Goal: Transaction & Acquisition: Purchase product/service

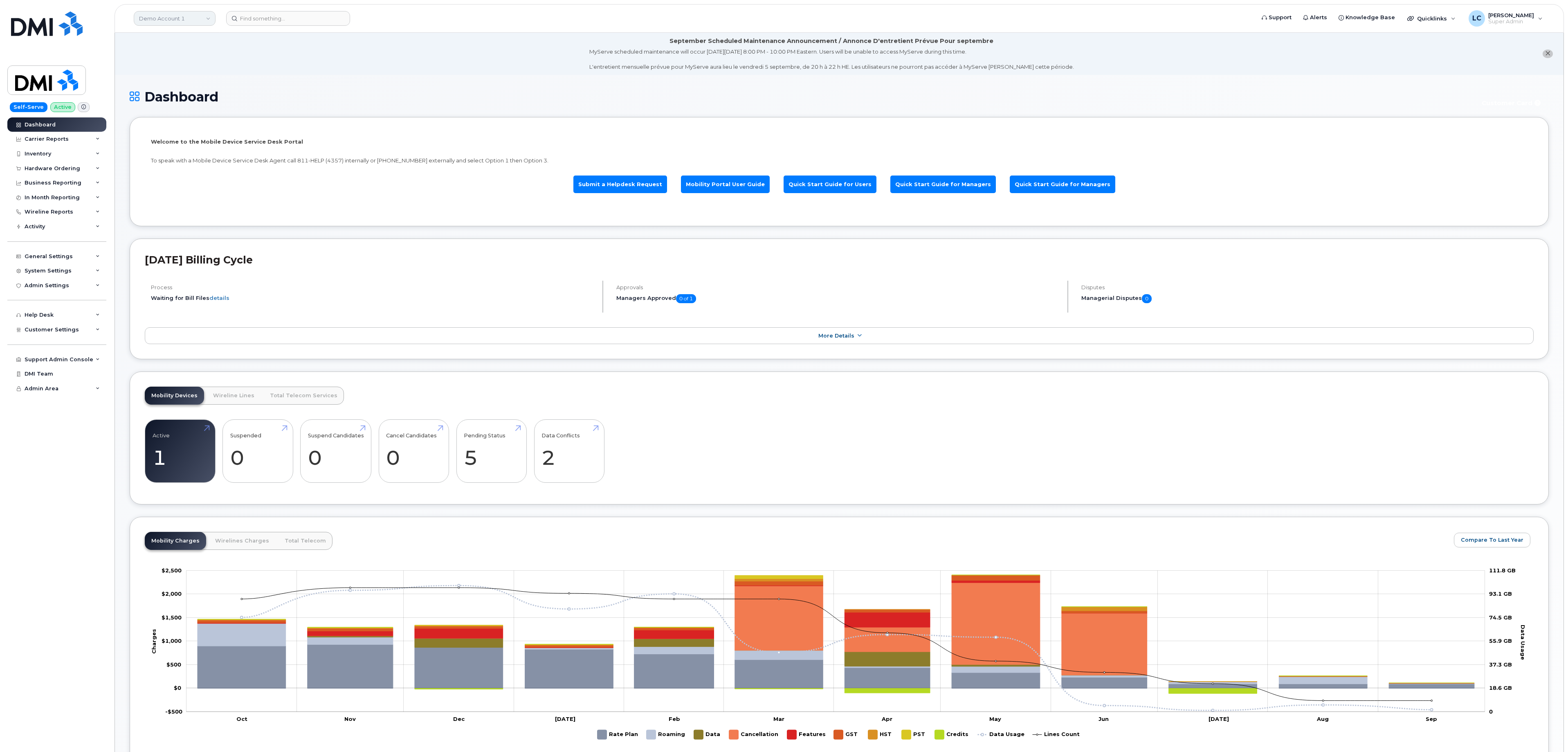
click at [198, 22] on link "Demo Account 1" at bounding box center [175, 18] width 82 height 15
click at [197, 38] on input at bounding box center [195, 39] width 107 height 15
type input "Jazz"
click at [186, 81] on link "Jazz Aviation" at bounding box center [194, 77] width 120 height 16
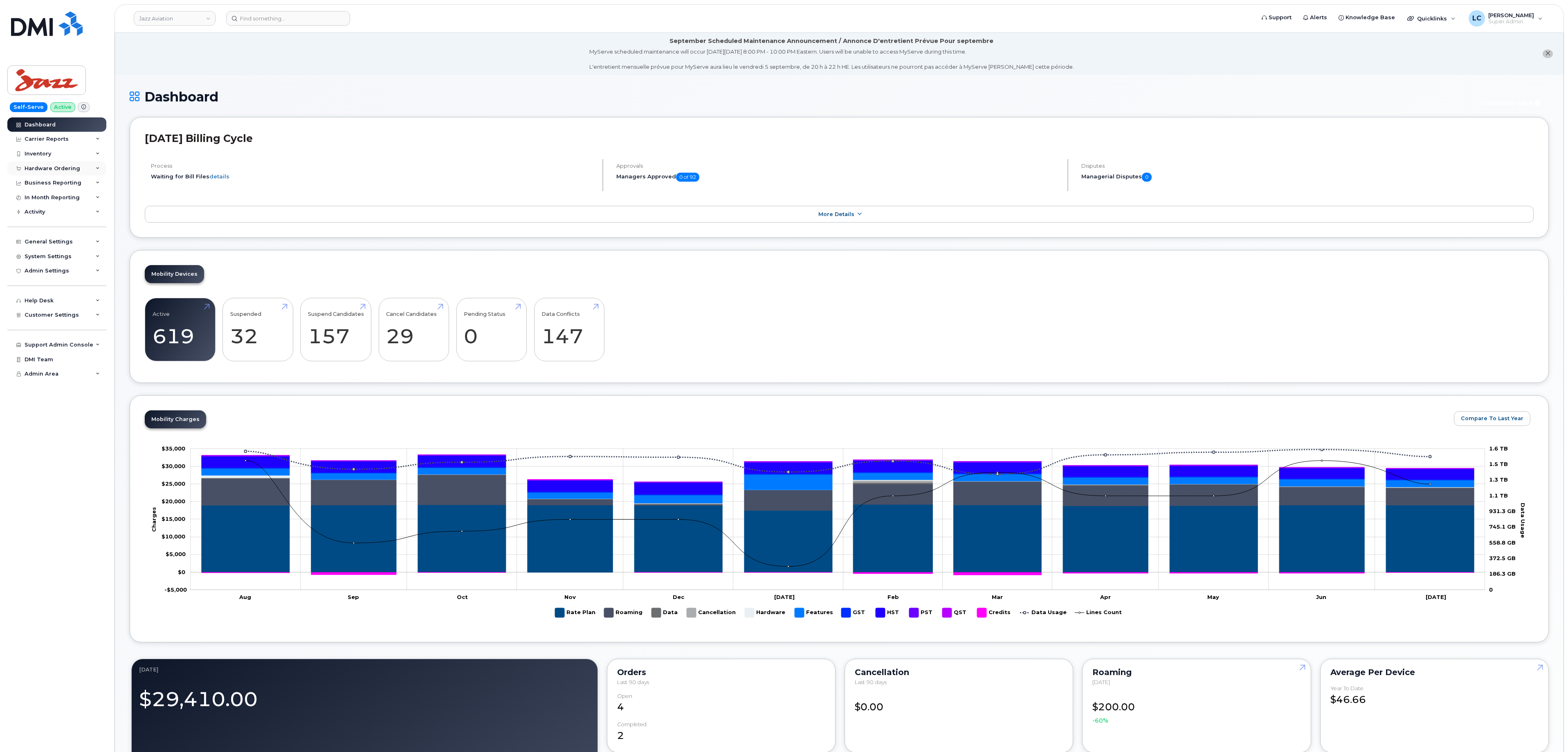
click at [83, 169] on div "Hardware Ordering" at bounding box center [56, 169] width 99 height 15
click at [59, 201] on link "Orders" at bounding box center [64, 199] width 85 height 16
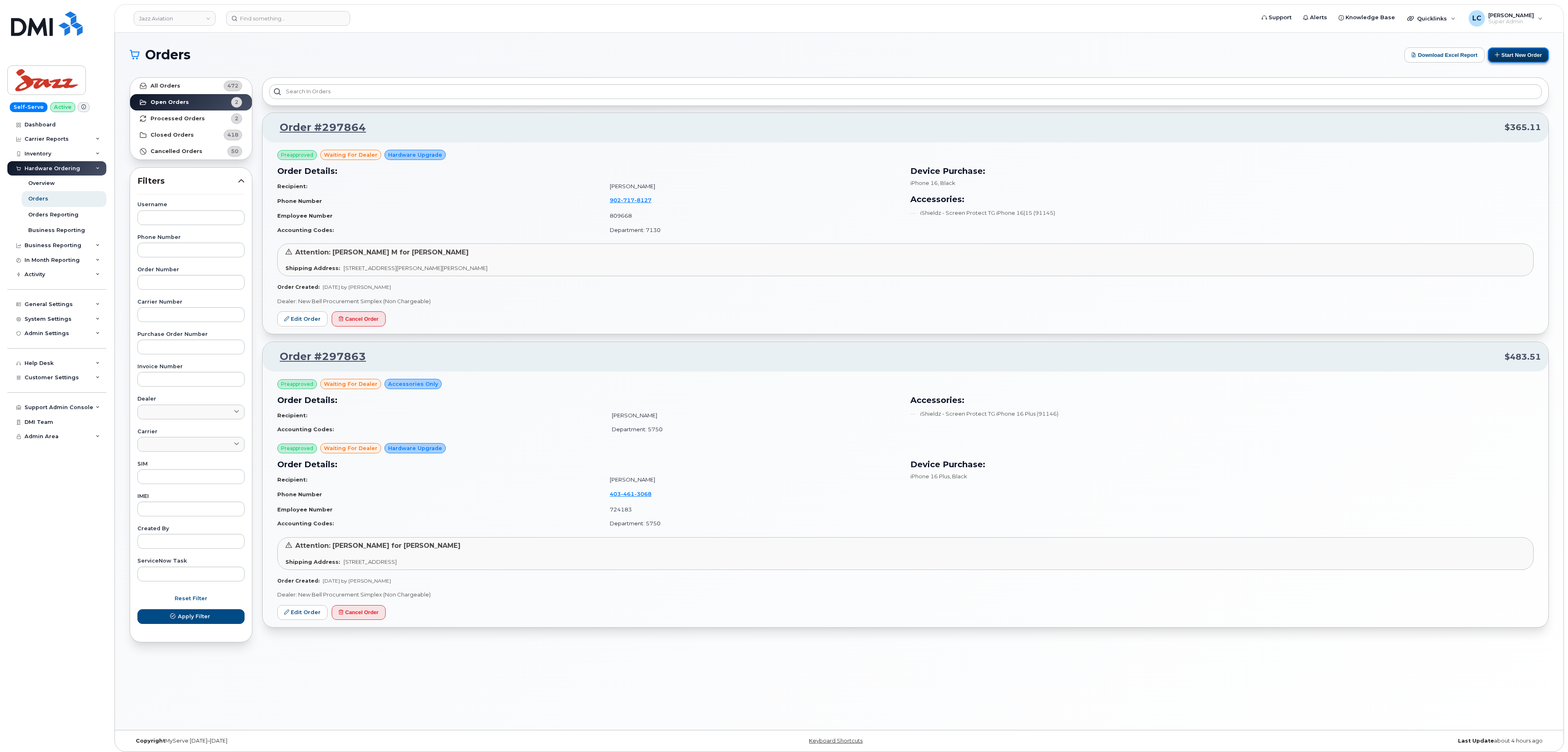
click at [1522, 52] on button "Start New Order" at bounding box center [1519, 55] width 61 height 15
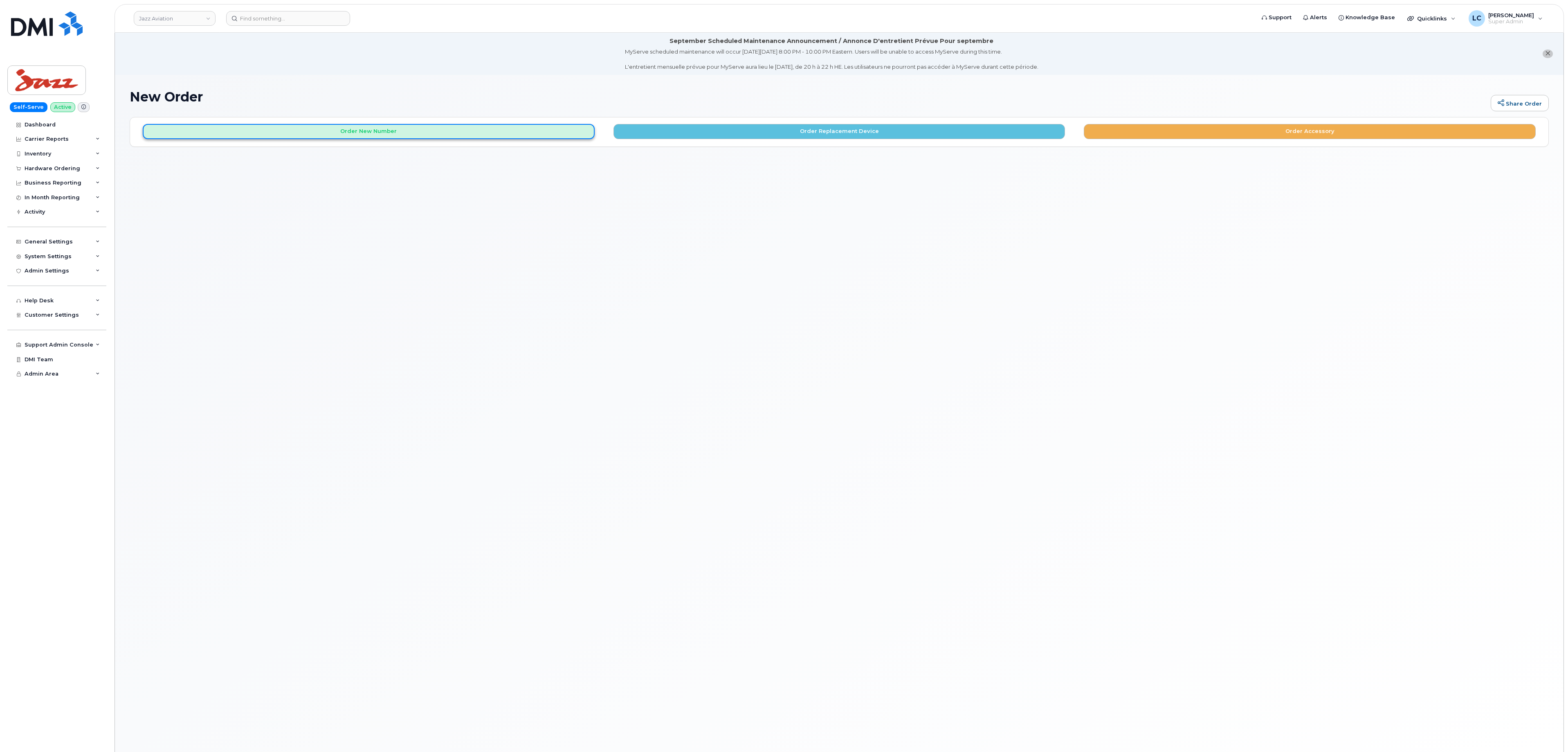
click at [511, 133] on button "Order New Number" at bounding box center [368, 131] width 452 height 15
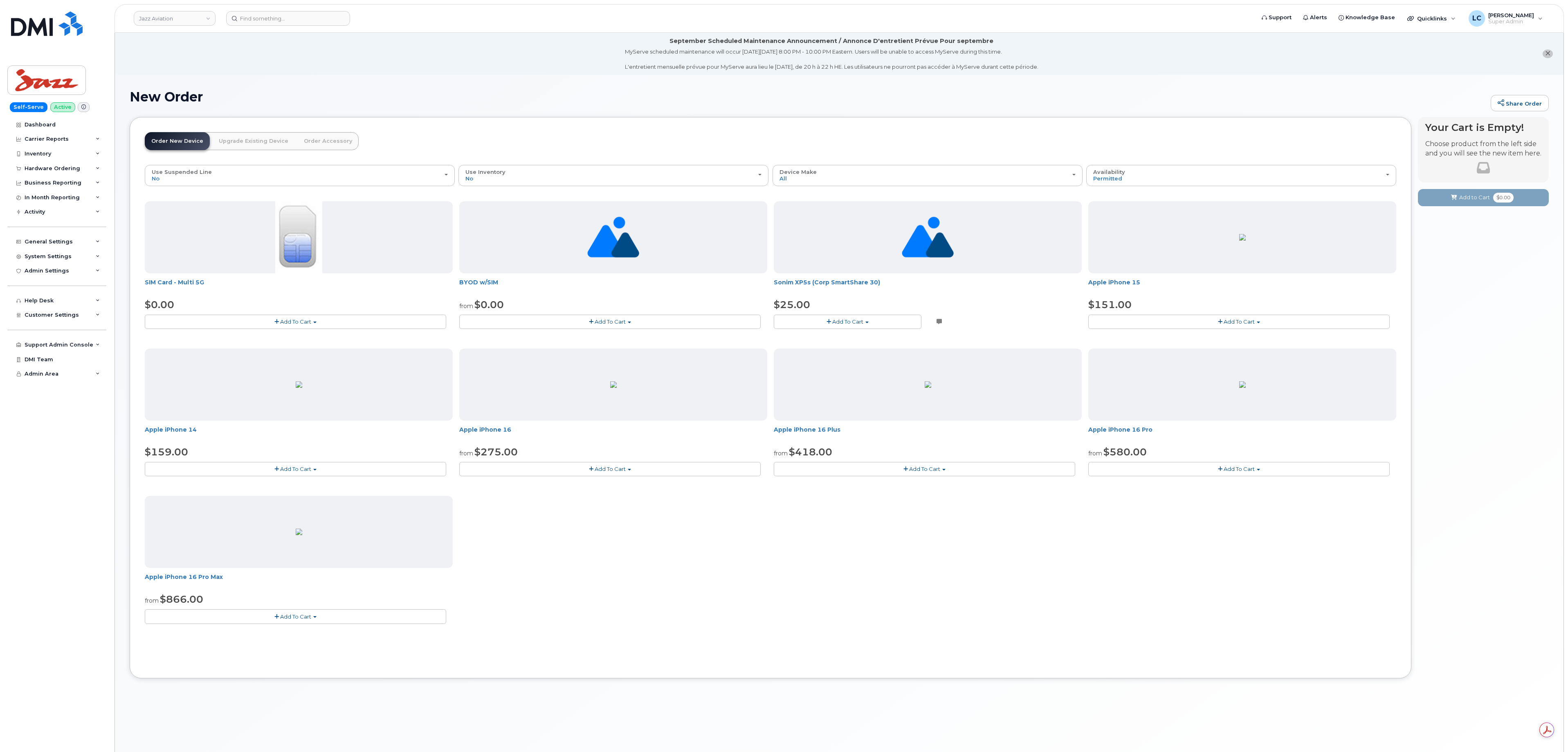
click at [323, 621] on button "Add To Cart" at bounding box center [296, 616] width 302 height 14
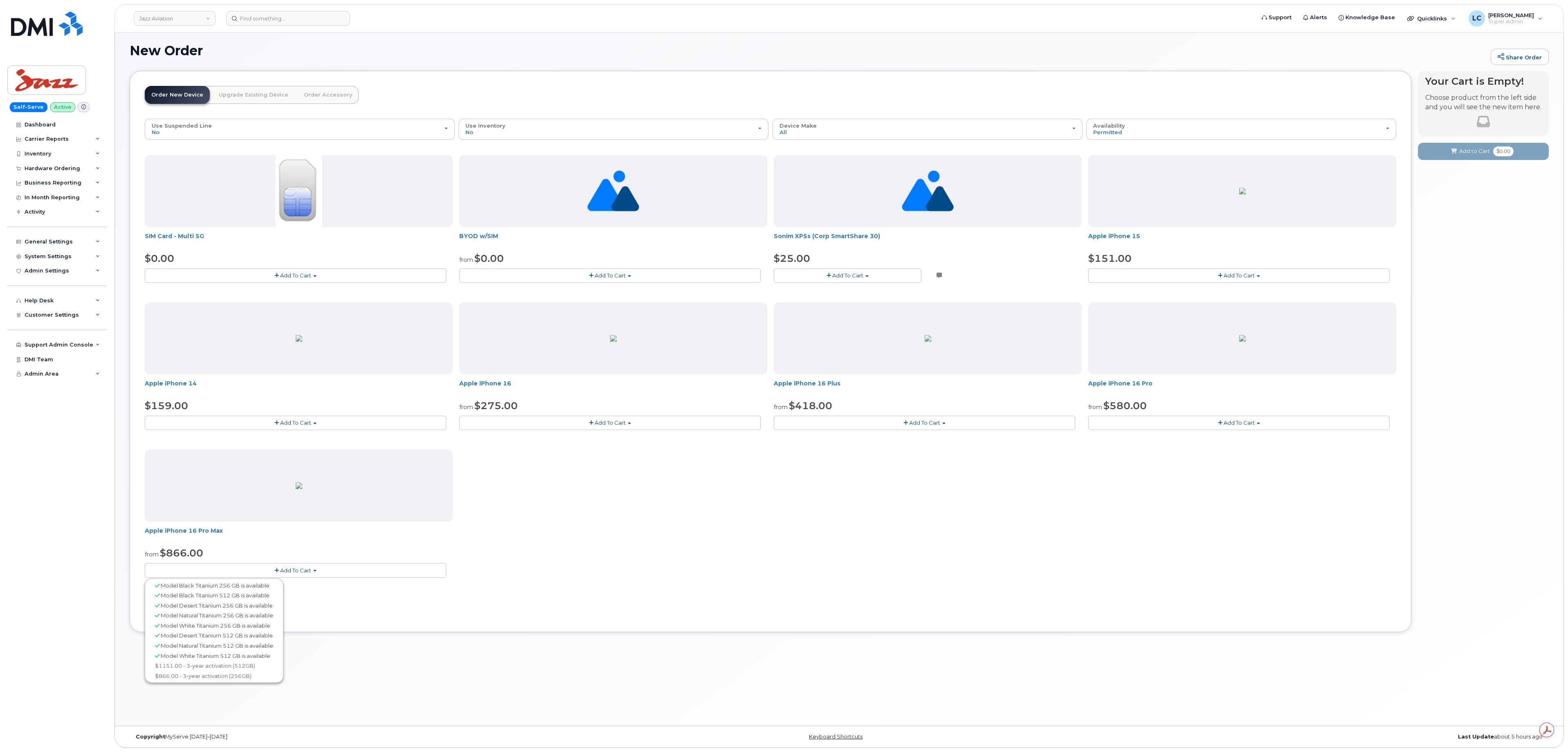
click at [241, 659] on span "Model White Titanium 512 GB is available" at bounding box center [216, 656] width 110 height 6
click at [325, 421] on button "Add To Cart" at bounding box center [296, 423] width 302 height 14
click at [525, 422] on button "Add To Cart" at bounding box center [610, 423] width 302 height 14
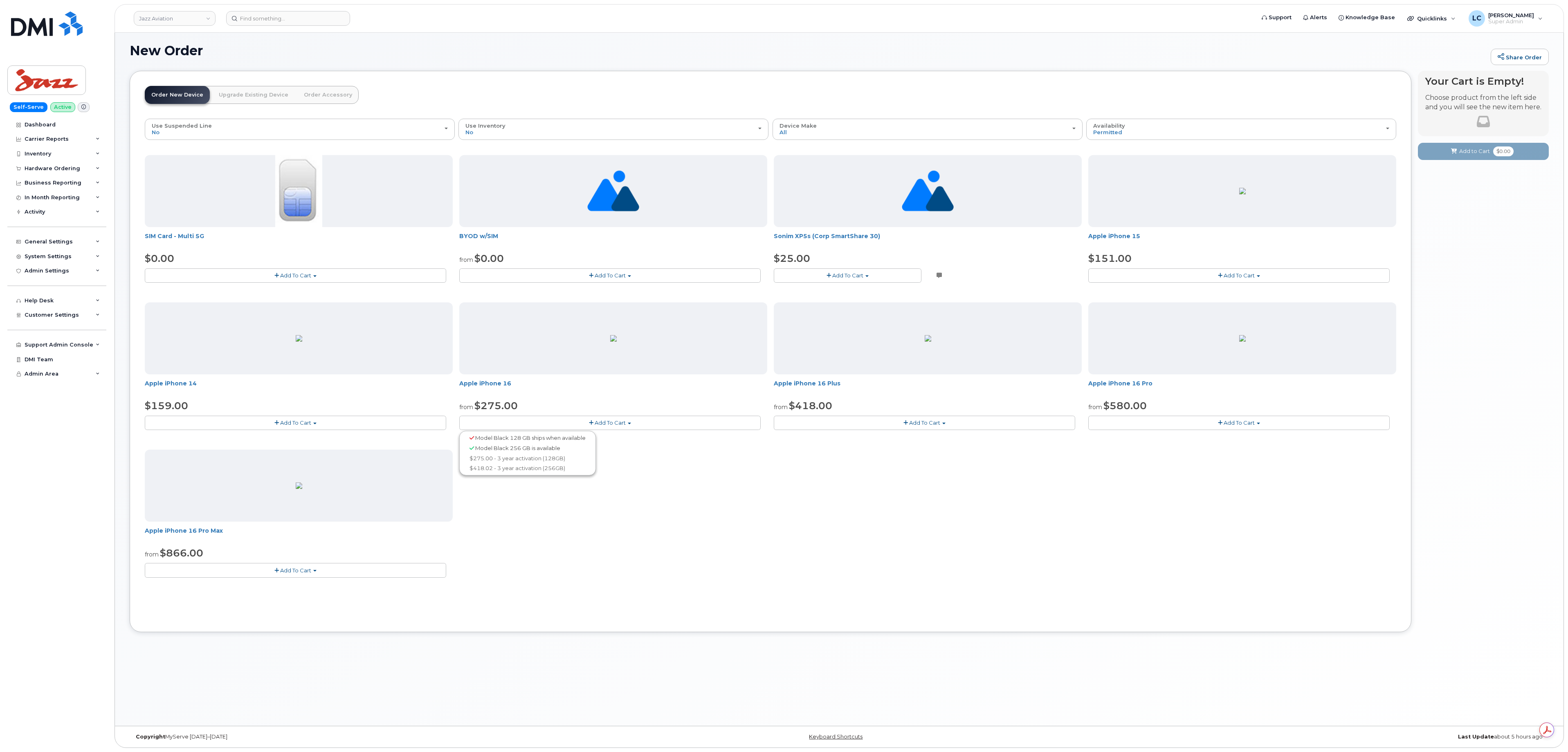
click at [387, 577] on button "Add To Cart" at bounding box center [296, 570] width 302 height 14
